Goal: Transaction & Acquisition: Purchase product/service

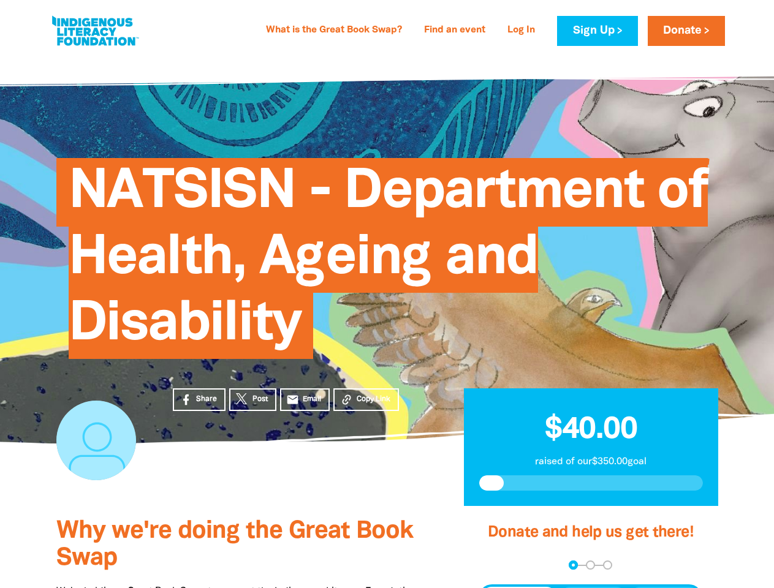
click at [387, 294] on span "NATSISN - Department of Health, Ageing and Disability" at bounding box center [388, 263] width 639 height 192
click at [366, 400] on span "Copy Link" at bounding box center [374, 399] width 34 height 11
click at [495, 566] on div "arrow_back Back Step 1 Step 2 Step 3" at bounding box center [591, 565] width 224 height 9
click at [573, 565] on div "Navigate to step 1 of 3 to enter your donation amount" at bounding box center [573, 565] width 3 height 3
click at [519, 588] on span "Donation frequency" at bounding box center [519, 598] width 76 height 22
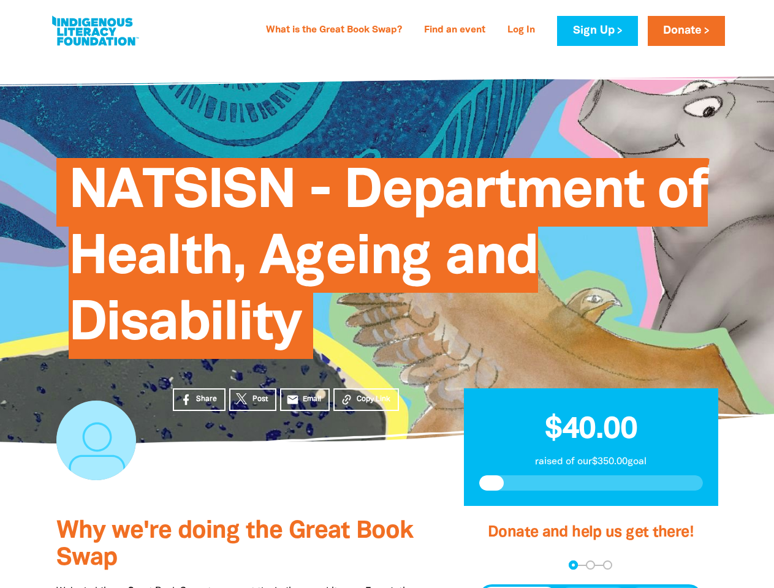
click at [593, 588] on button "Weekly" at bounding box center [592, 598] width 67 height 22
click at [664, 588] on button "Monthly" at bounding box center [664, 598] width 70 height 22
